Goal: Information Seeking & Learning: Understand process/instructions

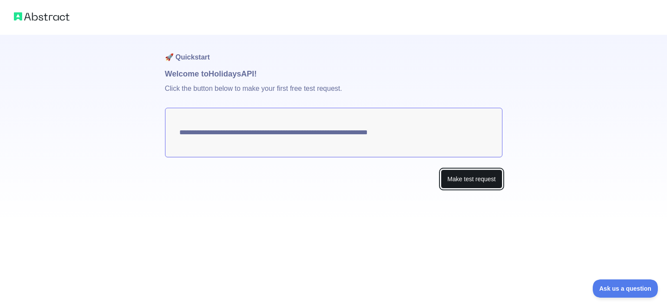
click at [452, 177] on button "Make test request" at bounding box center [471, 179] width 61 height 20
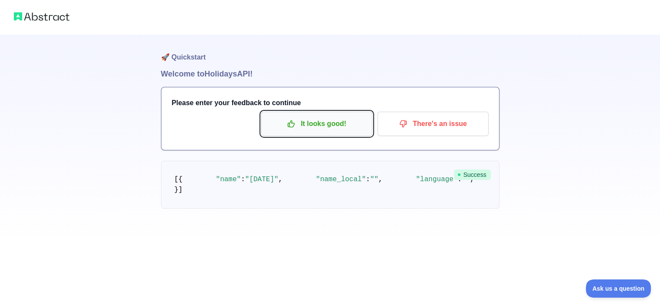
click at [320, 128] on p "It looks good!" at bounding box center [317, 123] width 98 height 15
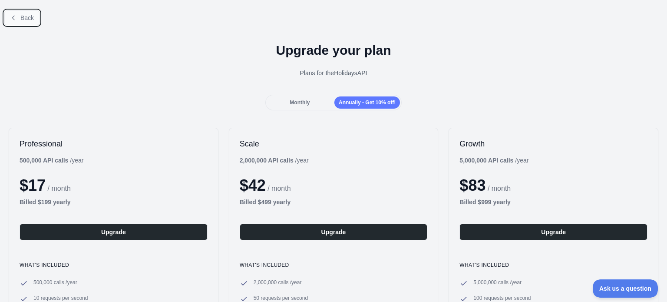
click at [28, 22] on button "Back" at bounding box center [21, 17] width 35 height 15
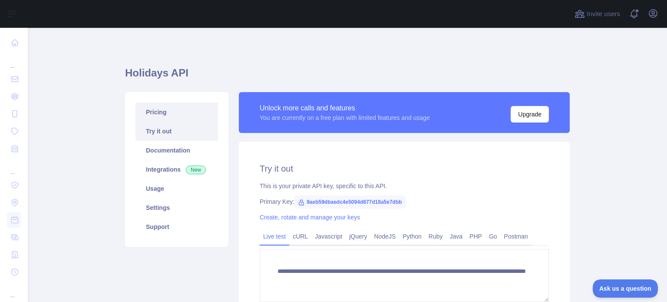
click at [163, 113] on link "Pricing" at bounding box center [176, 111] width 82 height 19
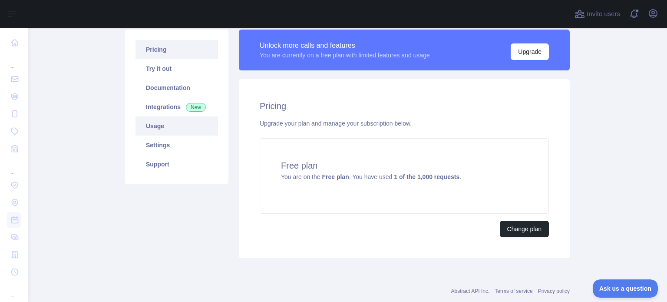
scroll to position [62, 0]
click at [148, 73] on link "Try it out" at bounding box center [176, 68] width 82 height 19
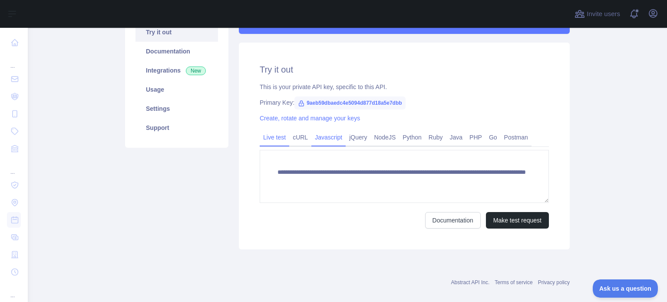
scroll to position [99, 0]
click at [452, 140] on link "Java" at bounding box center [456, 137] width 20 height 14
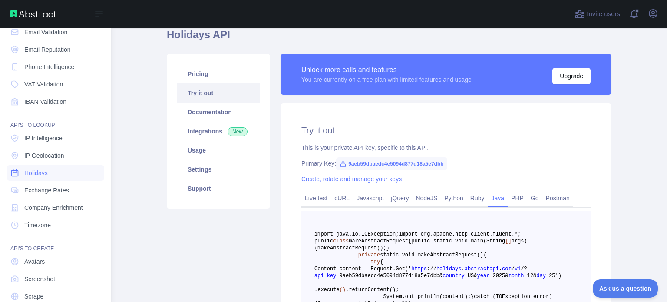
scroll to position [80, 0]
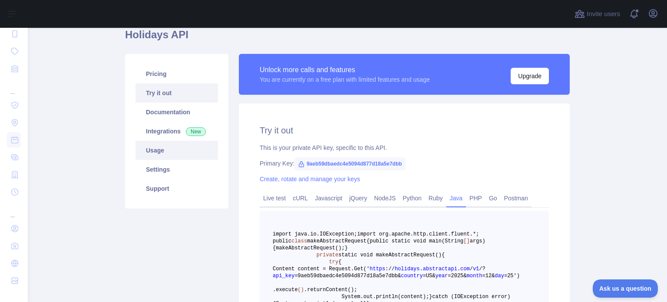
click at [154, 148] on link "Usage" at bounding box center [176, 150] width 82 height 19
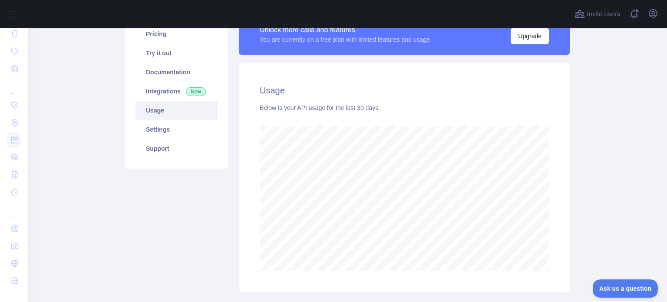
scroll to position [68, 0]
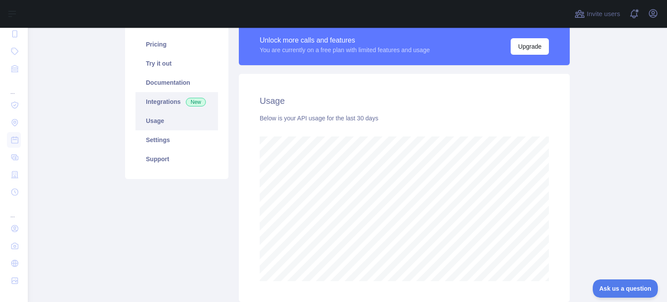
click at [146, 109] on link "Integrations New" at bounding box center [176, 101] width 82 height 19
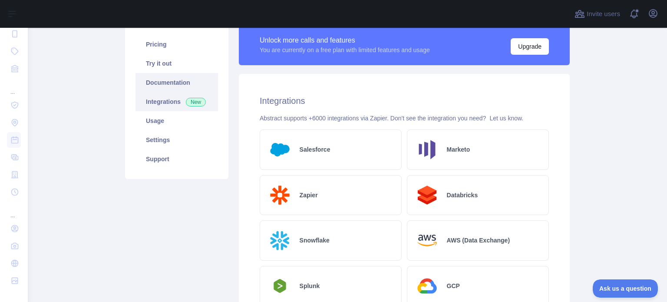
click at [158, 83] on link "Documentation" at bounding box center [176, 82] width 82 height 19
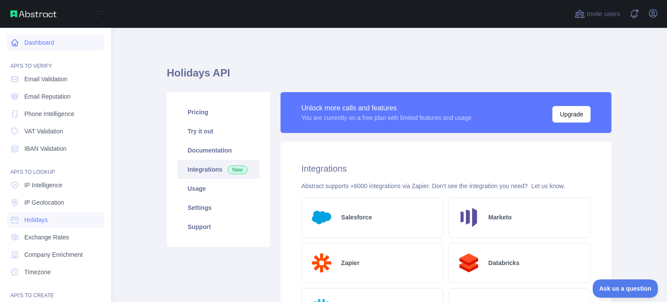
click at [33, 40] on link "Dashboard" at bounding box center [55, 43] width 97 height 16
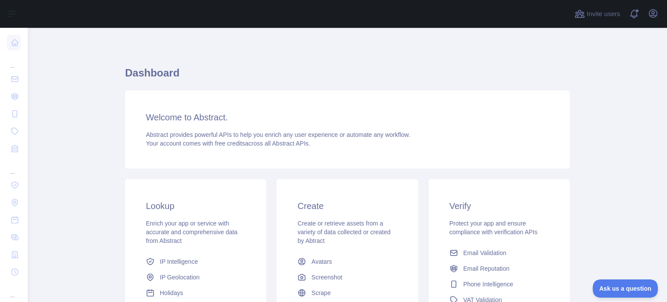
click at [276, 140] on span "Your account comes with free credits across all Abstract APIs." at bounding box center [228, 143] width 164 height 7
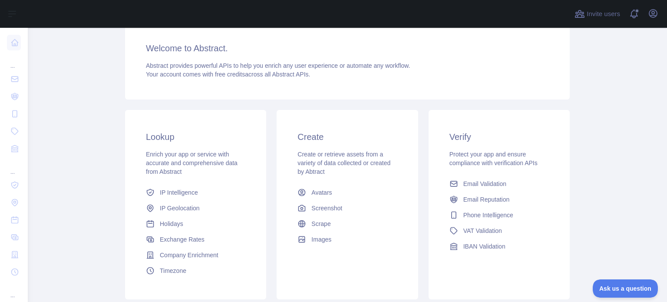
scroll to position [85, 0]
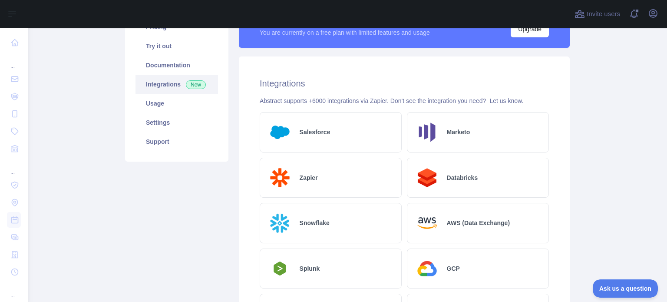
scroll to position [85, 0]
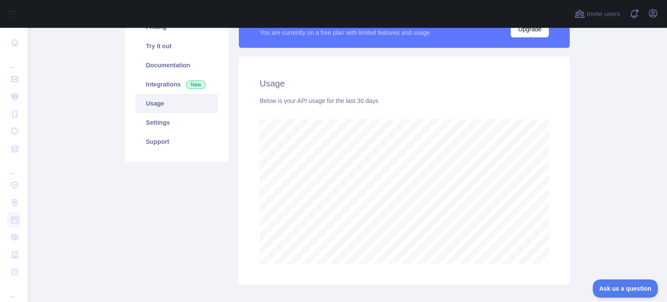
scroll to position [274, 632]
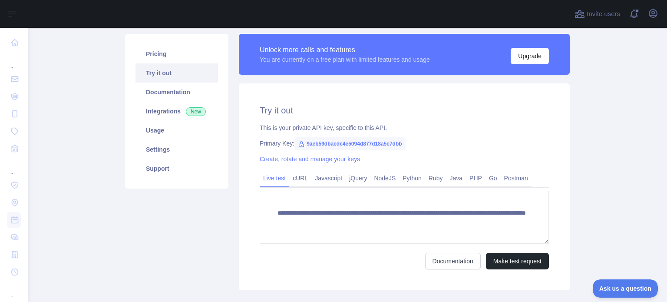
scroll to position [59, 0]
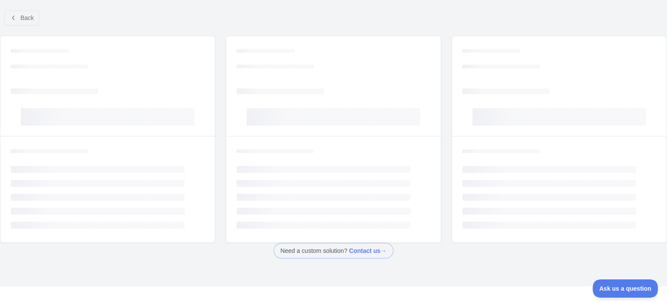
scroll to position [9, 0]
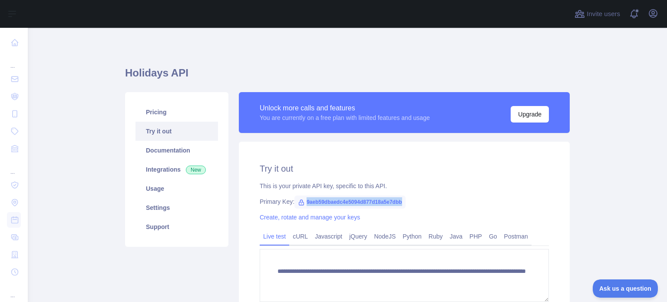
drag, startPoint x: 302, startPoint y: 201, endPoint x: 398, endPoint y: 202, distance: 95.9
click at [398, 202] on span "9aeb59dbaedc4e5094d877d18a5e7dbb" at bounding box center [349, 201] width 111 height 13
copy span "9aeb59dbaedc4e5094d877d18a5e7dbb"
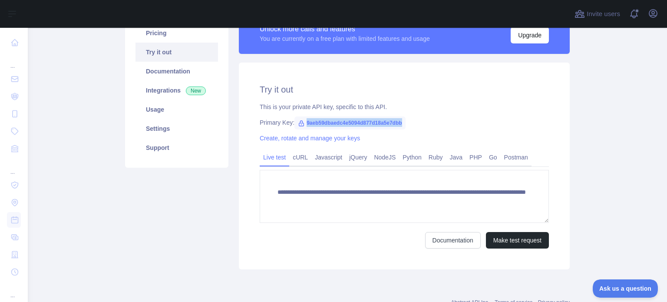
scroll to position [79, 0]
click at [294, 158] on link "cURL" at bounding box center [300, 157] width 22 height 14
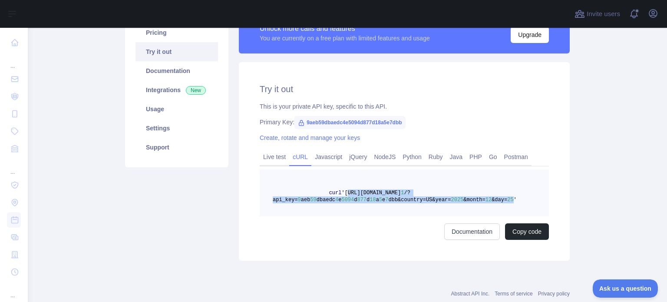
drag, startPoint x: 337, startPoint y: 191, endPoint x: 491, endPoint y: 201, distance: 153.6
click at [491, 201] on span "curl '[URL][DOMAIN_NAME] 1 /?api_key= 9 aeb 59 dbaedc 4 e 5094 d 877 d 18 a 5 e…" at bounding box center [395, 196] width 244 height 13
copy span "[URL][DOMAIN_NAME] 1 /?api_key= 9 aeb 59 dbaedc 4 e 5094 d 877 d 18 a 5 e 7 dbb…"
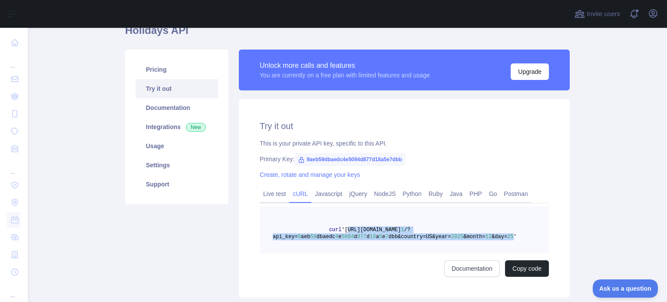
scroll to position [41, 0]
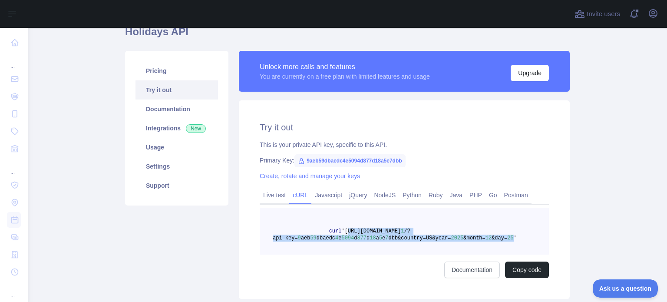
copy span "[URL][DOMAIN_NAME] 1 /?api_key= 9 aeb 59 dbaedc 4 e 5094 d 877 d 18 a 5 e 7 dbb…"
